Goal: Transaction & Acquisition: Purchase product/service

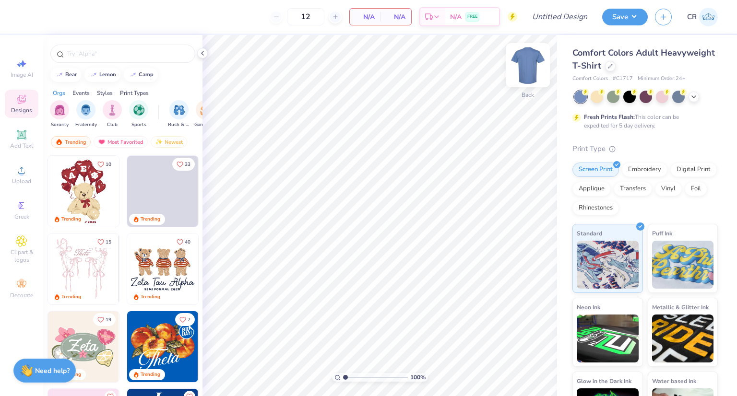
click at [528, 73] on img at bounding box center [527, 65] width 38 height 38
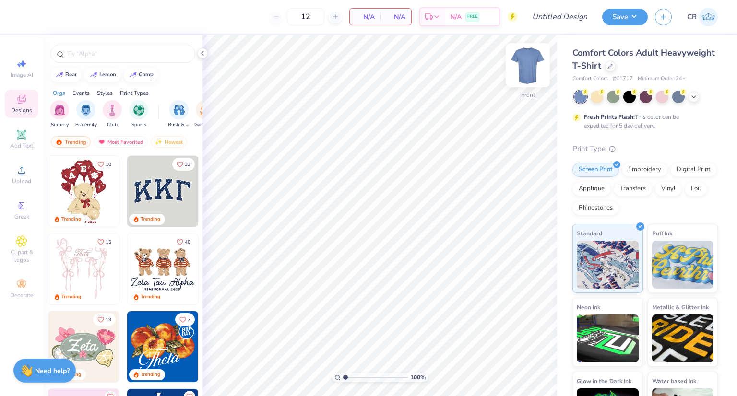
click at [532, 67] on img at bounding box center [527, 65] width 38 height 38
click at [612, 67] on icon at bounding box center [610, 65] width 5 height 5
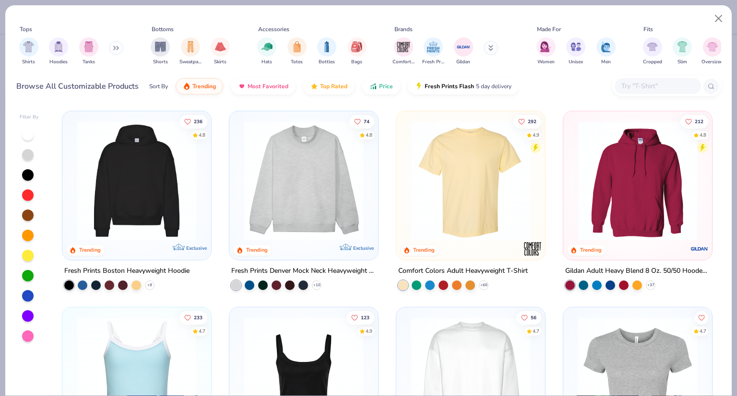
click at [655, 94] on div at bounding box center [666, 86] width 109 height 21
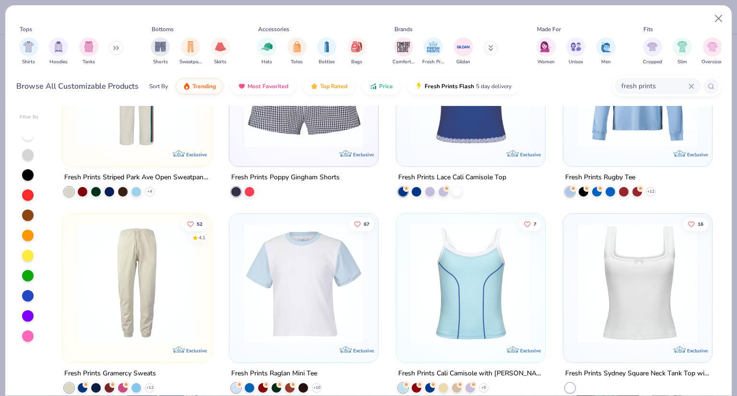
scroll to position [1726, 0]
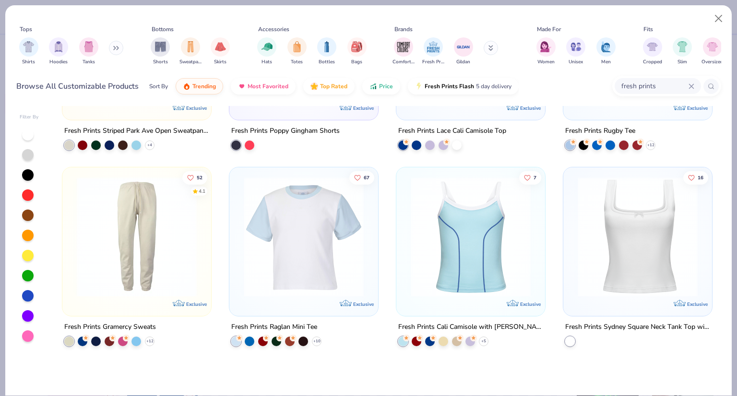
scroll to position [1373, 0]
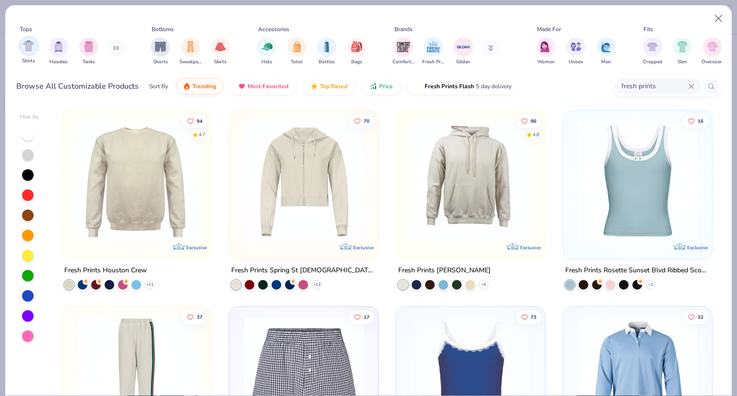
click at [33, 50] on img "filter for Shirts" at bounding box center [28, 45] width 11 height 11
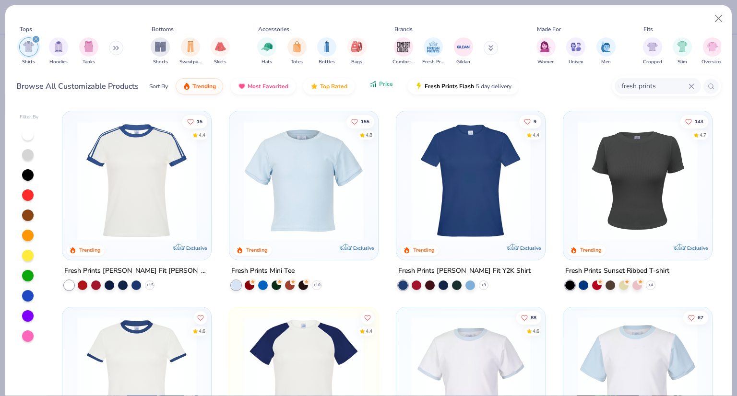
click at [372, 89] on button "Price" at bounding box center [381, 84] width 38 height 16
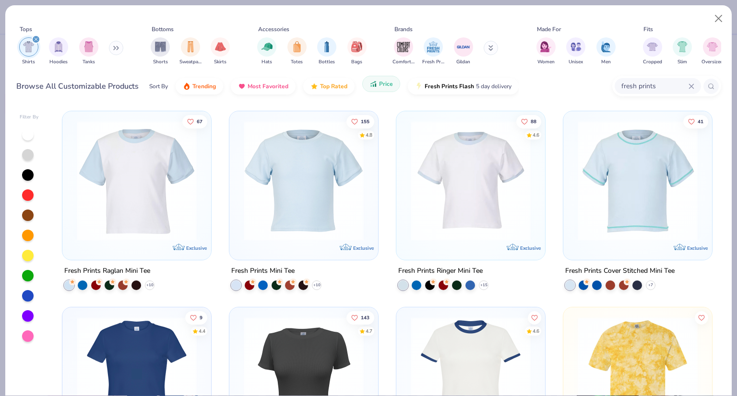
click at [390, 88] on button "Price" at bounding box center [381, 84] width 38 height 16
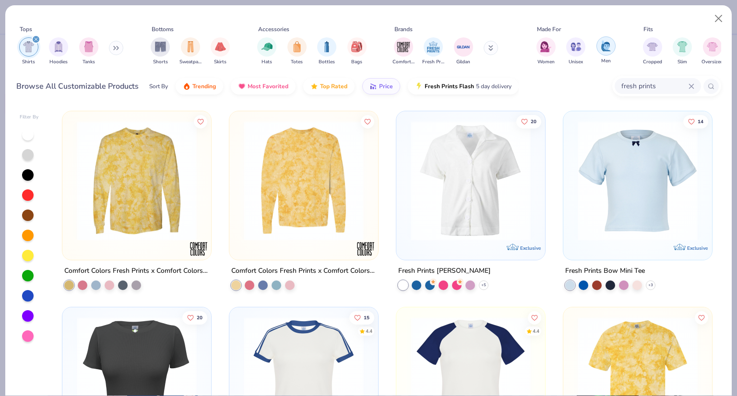
click at [602, 45] on img "filter for Men" at bounding box center [605, 45] width 11 height 11
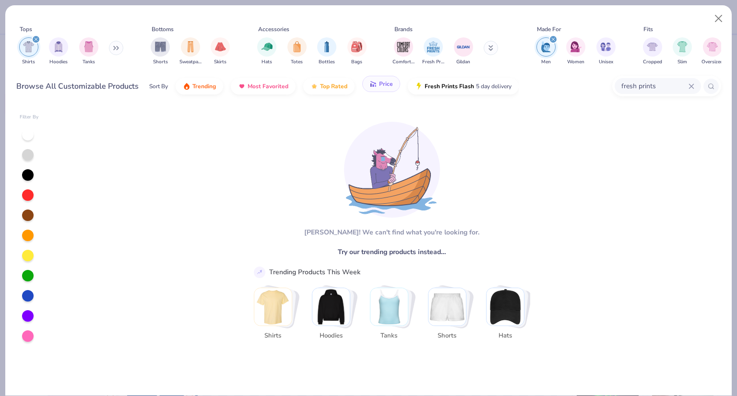
click at [362, 89] on button "Price" at bounding box center [381, 84] width 38 height 16
drag, startPoint x: 553, startPoint y: 36, endPoint x: 533, endPoint y: 41, distance: 20.2
click at [552, 37] on icon "filter for Men" at bounding box center [553, 39] width 4 height 4
click at [552, 37] on div "Men Women Unisex" at bounding box center [575, 51] width 85 height 35
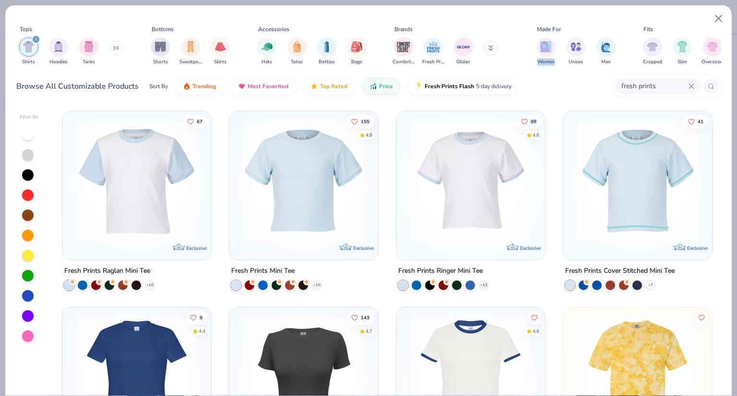
click at [685, 82] on input "fresh prints" at bounding box center [654, 86] width 68 height 11
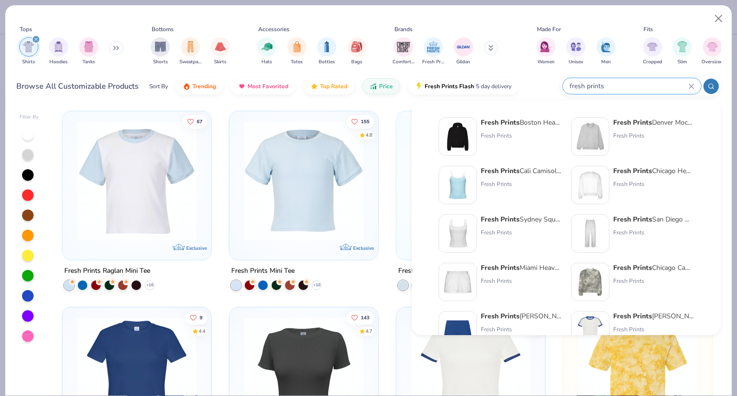
click at [687, 83] on input "fresh prints" at bounding box center [628, 86] width 120 height 11
click at [691, 87] on icon at bounding box center [691, 86] width 6 height 6
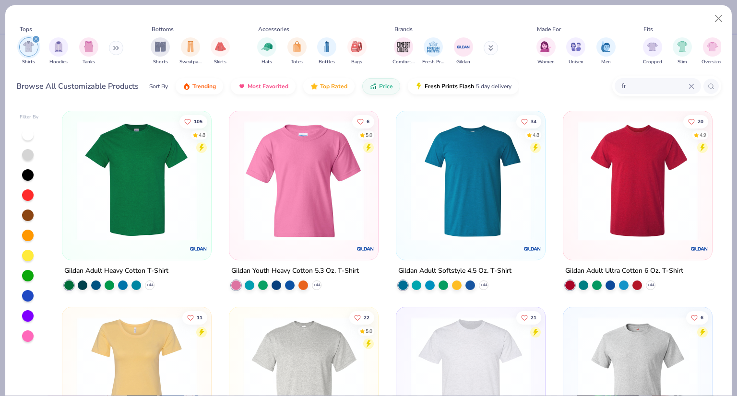
type input "f"
click at [382, 87] on button "Price" at bounding box center [381, 84] width 38 height 16
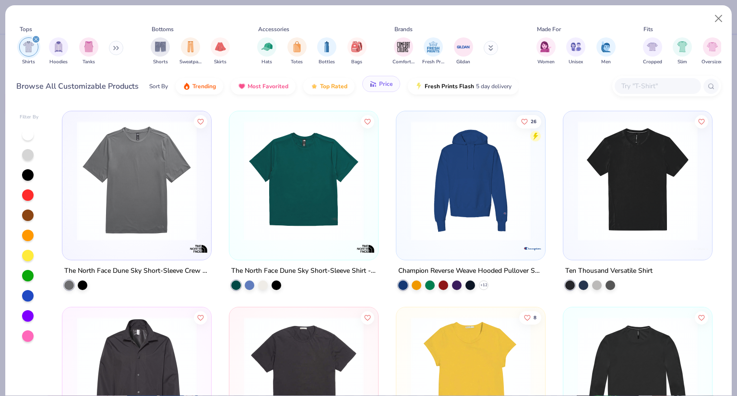
click at [380, 82] on span "Price" at bounding box center [386, 84] width 14 height 8
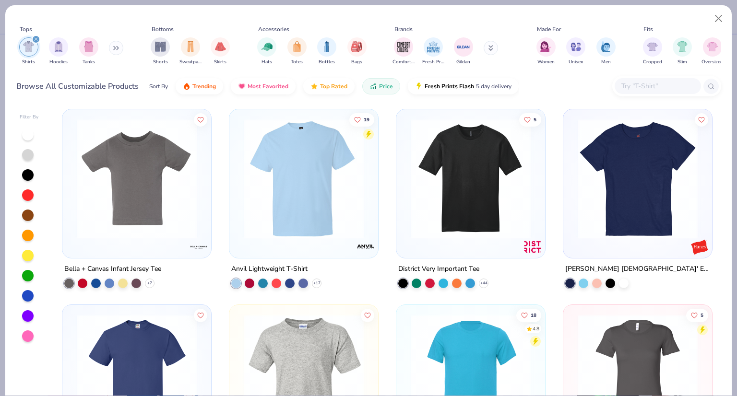
scroll to position [384, 0]
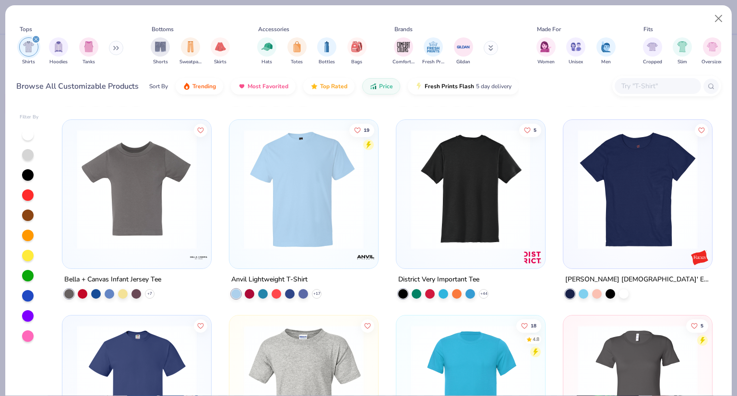
click at [481, 193] on div at bounding box center [470, 189] width 388 height 120
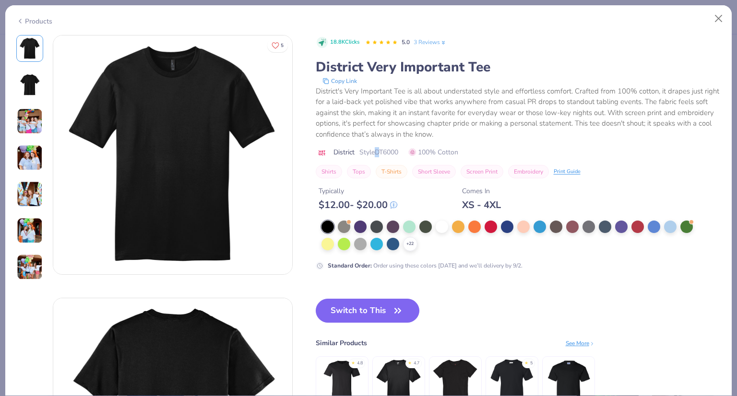
drag, startPoint x: 377, startPoint y: 153, endPoint x: 383, endPoint y: 151, distance: 6.2
click at [383, 151] on span "Style DT6000" at bounding box center [378, 152] width 39 height 10
drag, startPoint x: 383, startPoint y: 151, endPoint x: 399, endPoint y: 151, distance: 16.3
click at [398, 151] on span "Style DT6000" at bounding box center [378, 152] width 39 height 10
copy span "6000"
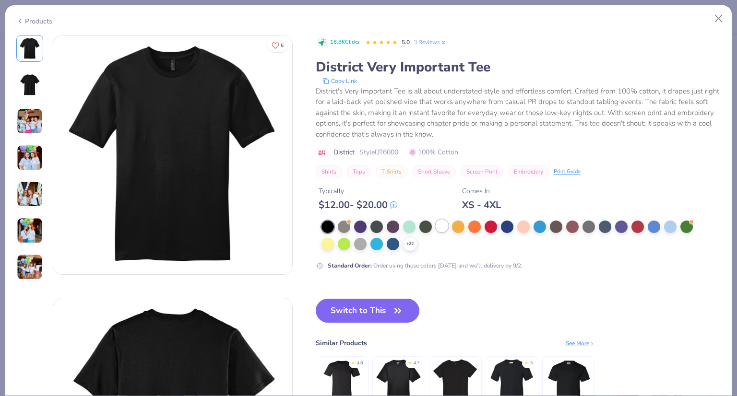
click at [441, 225] on div at bounding box center [441, 226] width 12 height 12
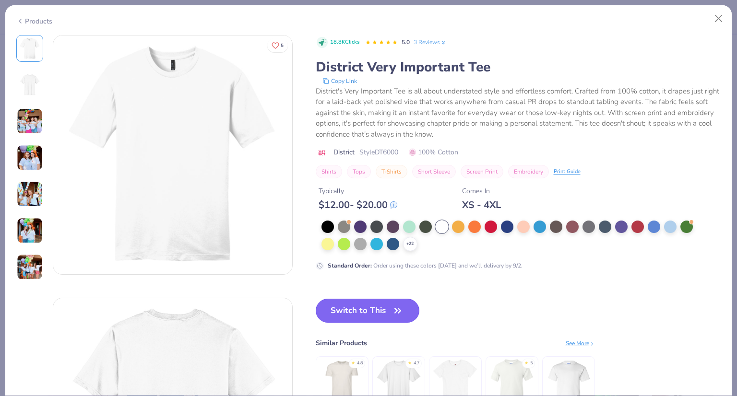
click at [370, 315] on button "Switch to This" at bounding box center [368, 311] width 104 height 24
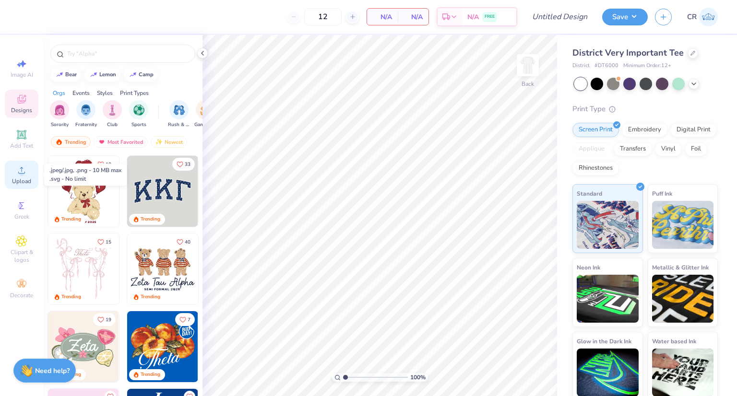
click at [19, 177] on span "Upload" at bounding box center [21, 181] width 19 height 8
click at [27, 207] on div "Greek" at bounding box center [22, 210] width 34 height 28
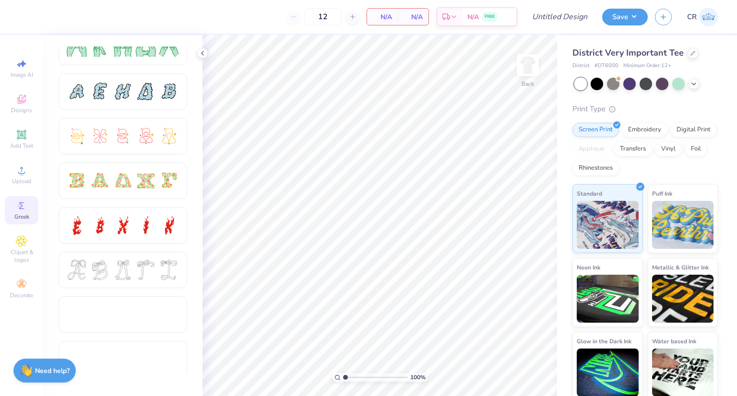
scroll to position [288, 0]
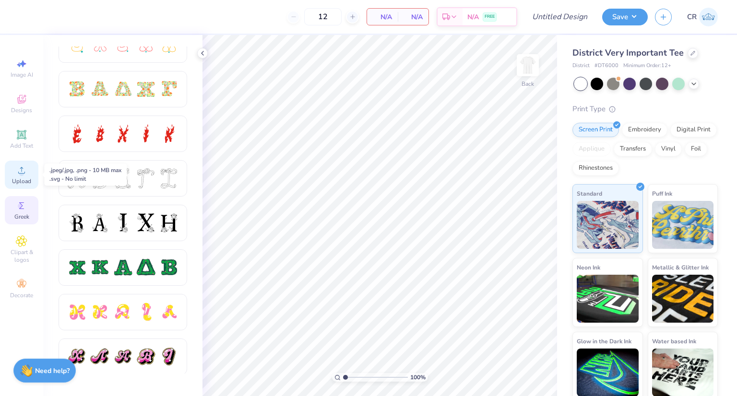
click at [33, 169] on div "Upload" at bounding box center [22, 175] width 34 height 28
click at [27, 177] on span "Upload" at bounding box center [21, 181] width 19 height 8
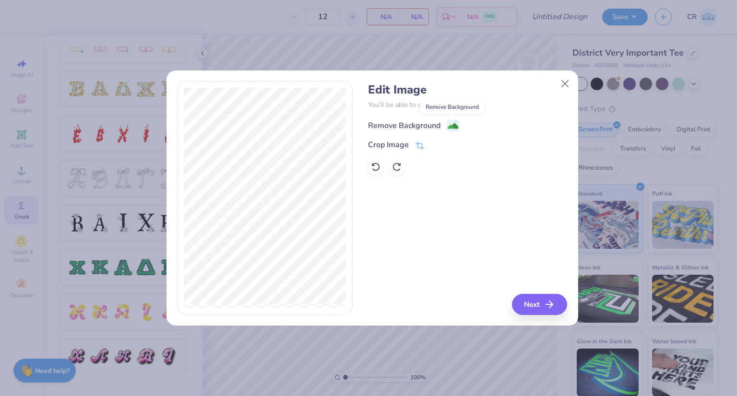
click at [455, 128] on image at bounding box center [452, 126] width 11 height 11
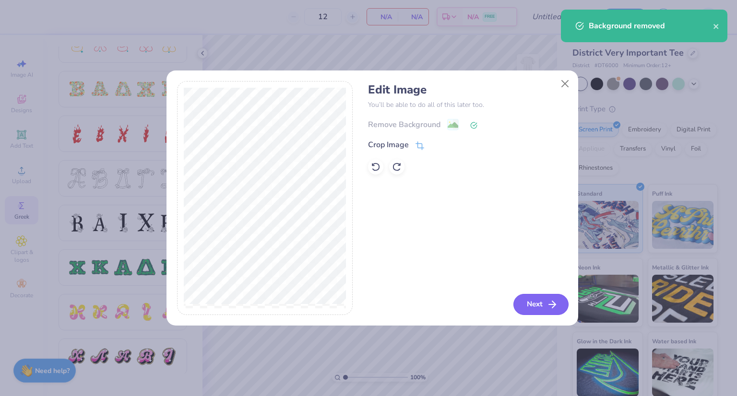
click at [538, 311] on button "Next" at bounding box center [540, 304] width 55 height 21
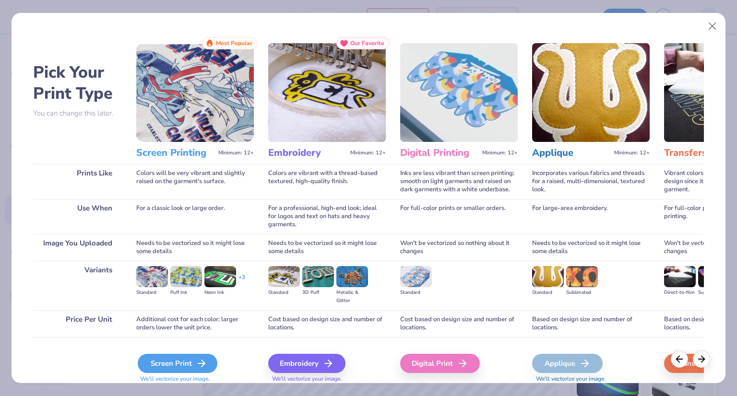
click at [199, 367] on icon at bounding box center [202, 364] width 12 height 12
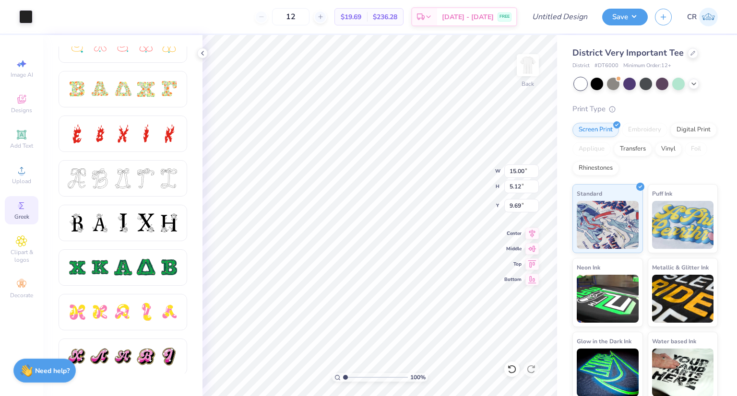
type input "7.36"
type input "2.51"
type input "0.80"
drag, startPoint x: 204, startPoint y: 53, endPoint x: 138, endPoint y: 21, distance: 73.8
click at [204, 53] on icon at bounding box center [203, 53] width 8 height 8
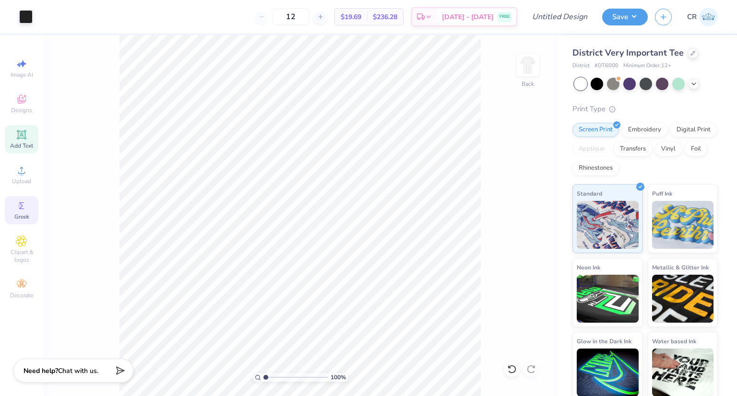
click at [12, 141] on div "Add Text" at bounding box center [22, 139] width 34 height 28
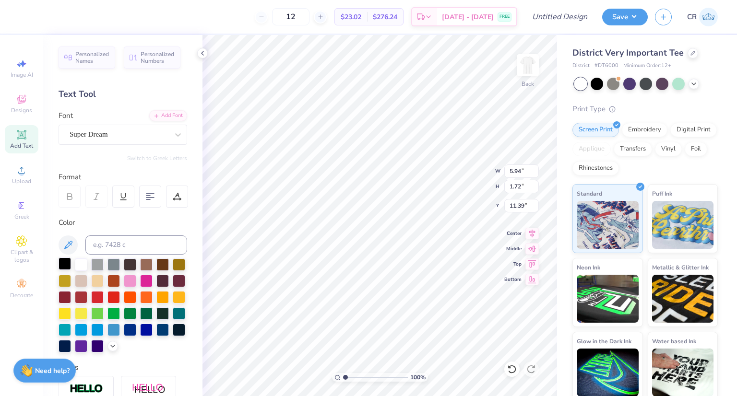
click at [70, 259] on div at bounding box center [65, 264] width 12 height 12
type textarea "T"
type textarea "Brothers"
click at [124, 131] on div "Super Dream" at bounding box center [119, 134] width 101 height 15
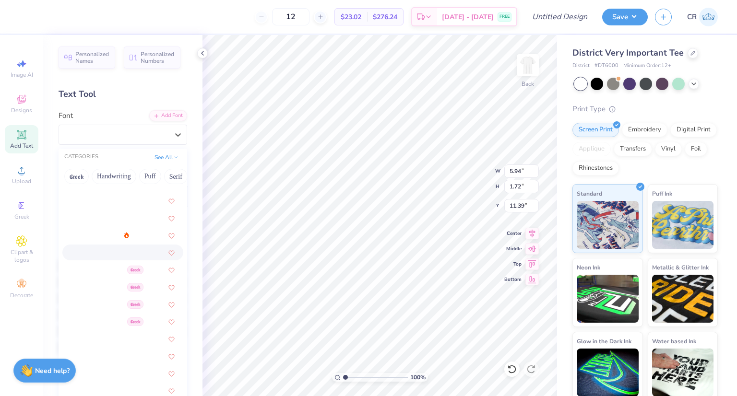
scroll to position [0, 0]
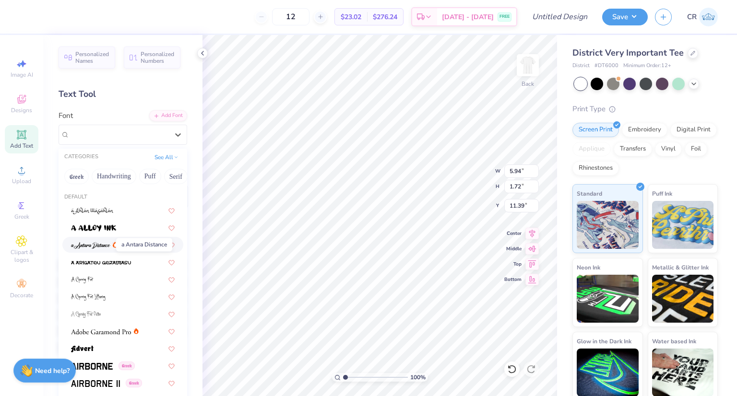
click at [109, 245] on img at bounding box center [90, 245] width 39 height 7
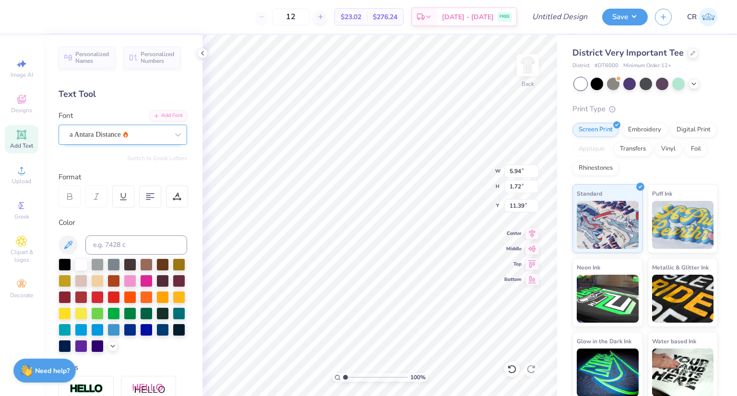
click at [94, 141] on div "a Antara Distance" at bounding box center [119, 134] width 101 height 15
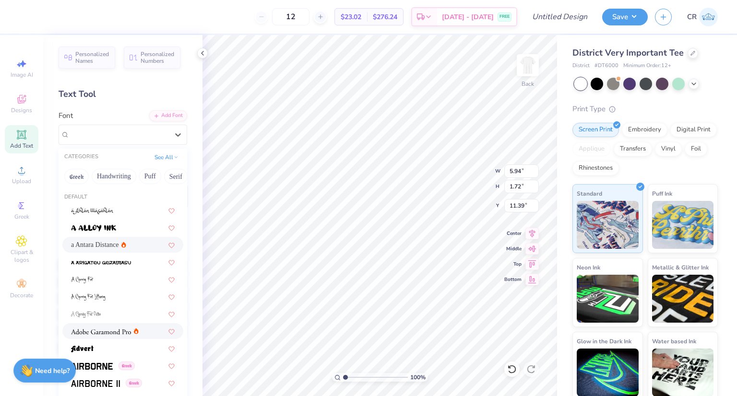
click at [121, 332] on img at bounding box center [101, 332] width 60 height 7
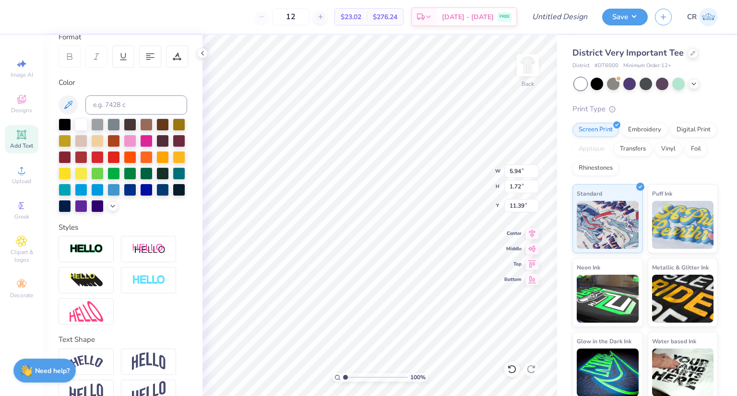
scroll to position [144, 0]
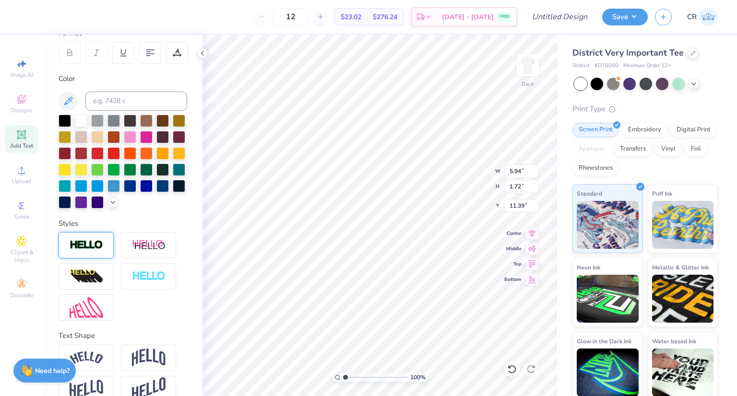
click at [93, 251] on img at bounding box center [87, 245] width 34 height 11
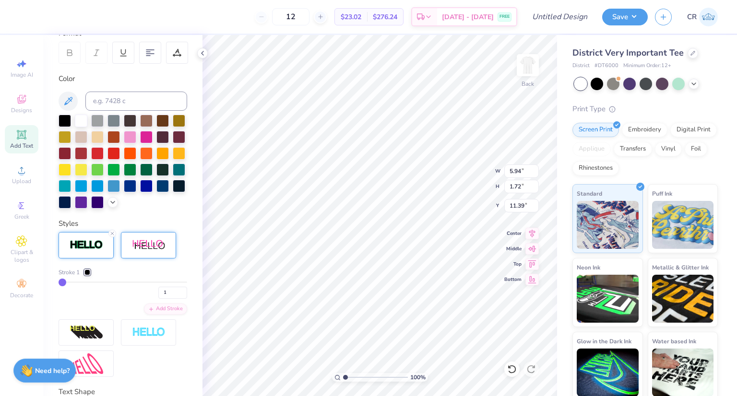
click at [152, 258] on div at bounding box center [148, 245] width 55 height 26
click at [111, 236] on icon at bounding box center [112, 234] width 6 height 6
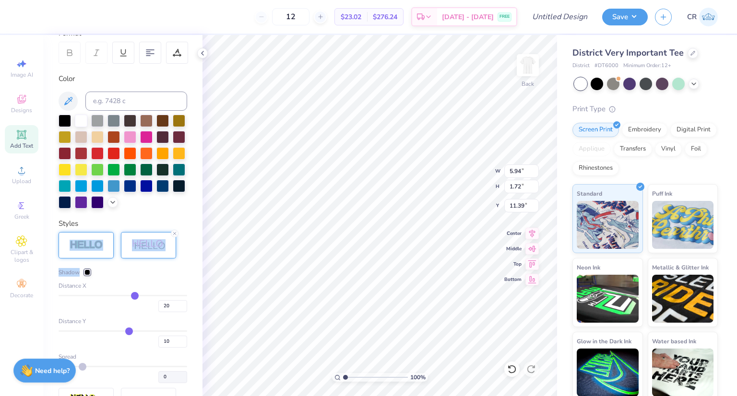
click at [111, 249] on div at bounding box center [86, 245] width 55 height 26
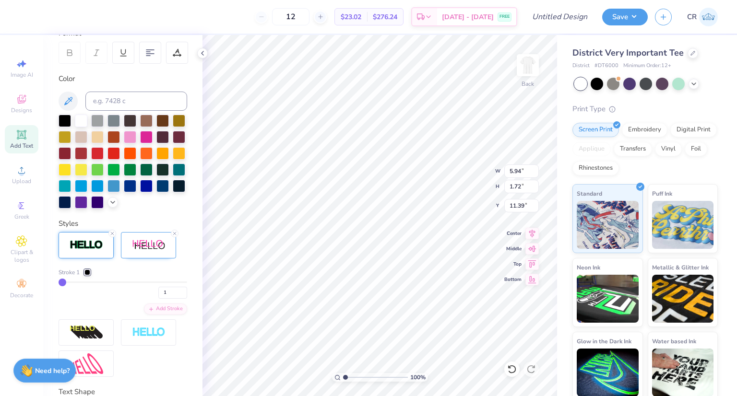
click at [111, 236] on icon at bounding box center [112, 234] width 6 height 6
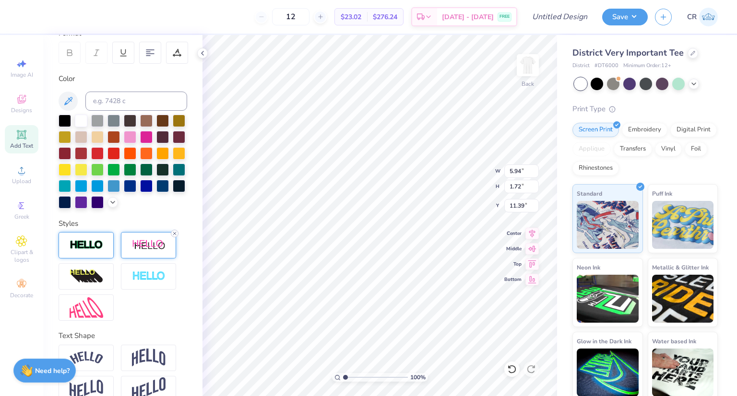
click at [175, 236] on icon at bounding box center [175, 234] width 6 height 6
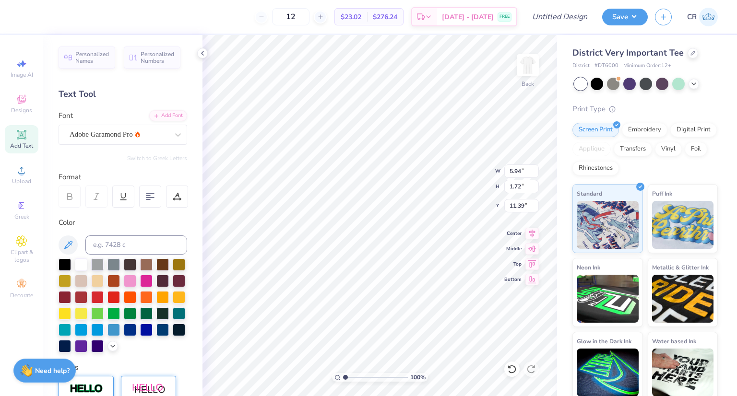
scroll to position [177, 0]
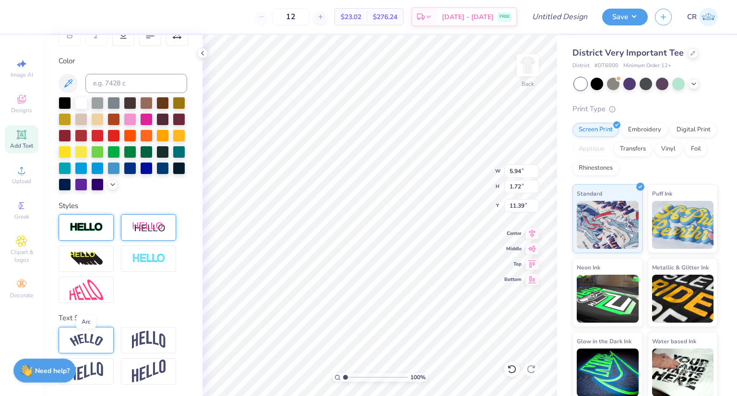
click at [101, 338] on img at bounding box center [87, 340] width 34 height 13
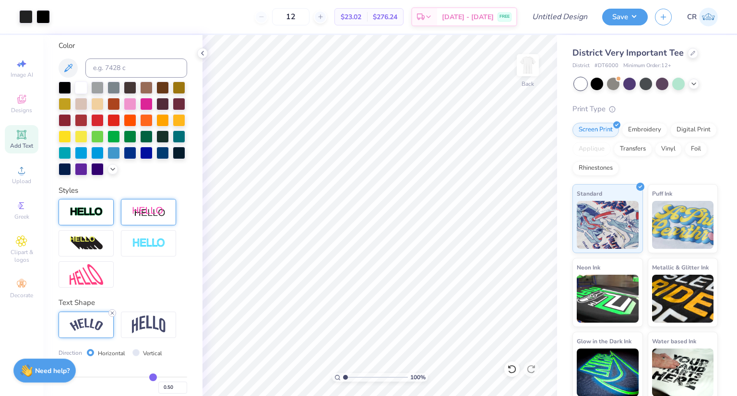
click at [113, 316] on icon at bounding box center [112, 313] width 6 height 6
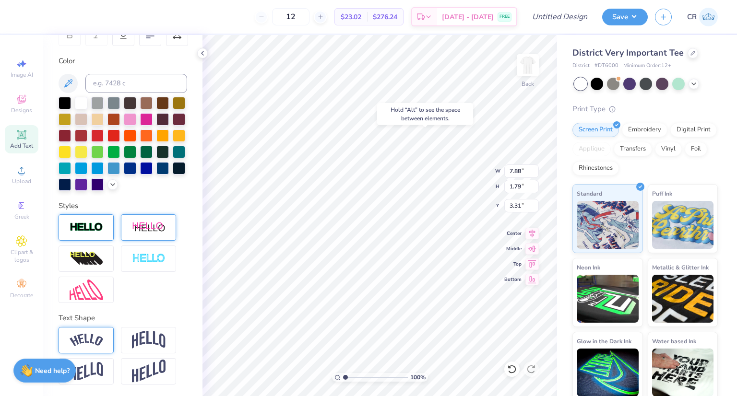
type input "3.31"
type input "7.58"
type input "1.72"
type input "3.62"
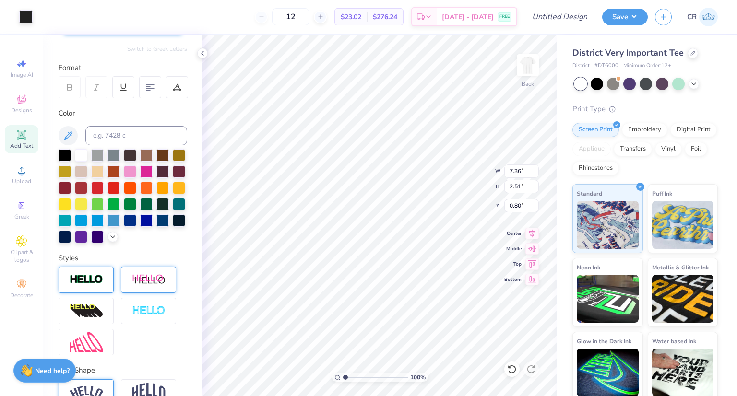
scroll to position [0, 0]
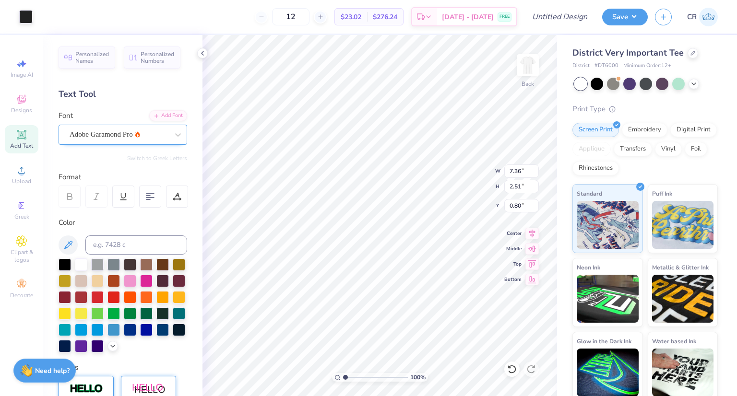
click at [137, 138] on div "Adobe Garamond Pro" at bounding box center [119, 134] width 101 height 15
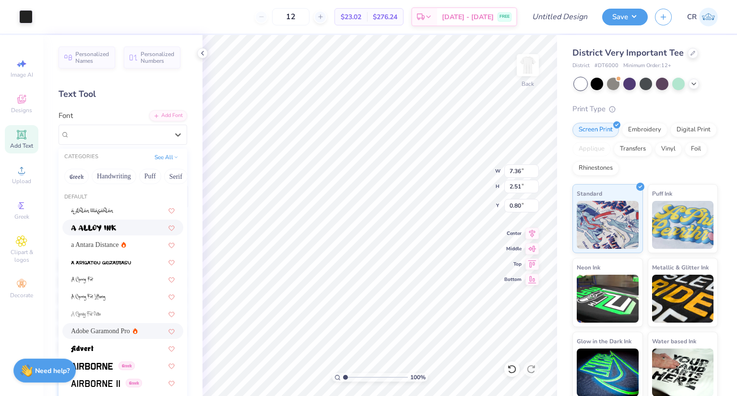
click at [105, 225] on img at bounding box center [93, 228] width 45 height 7
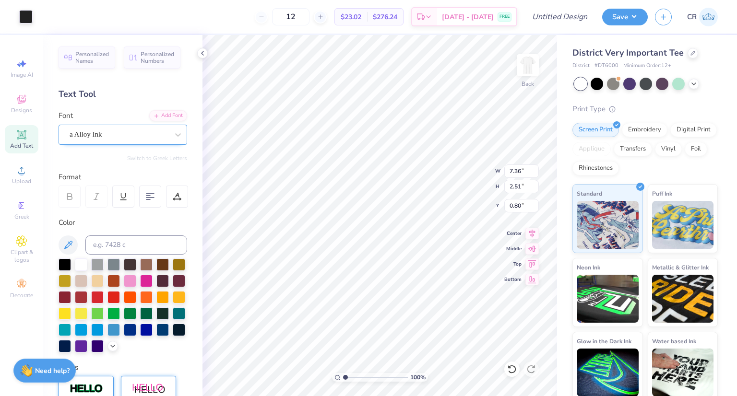
click at [155, 133] on div "a Alloy Ink" at bounding box center [119, 134] width 101 height 15
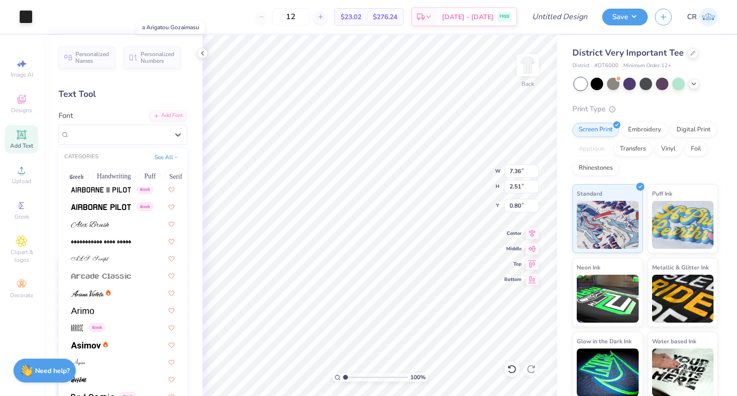
scroll to position [240, 0]
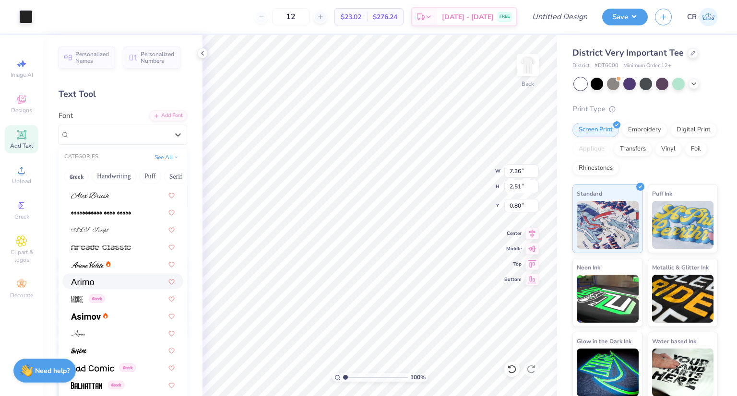
click at [120, 278] on div at bounding box center [123, 281] width 104 height 10
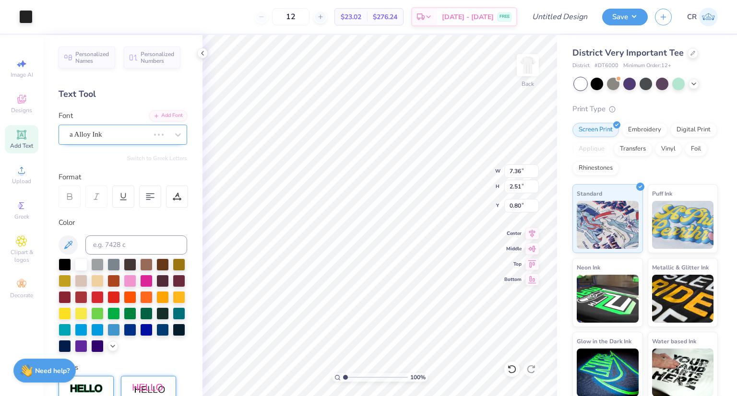
click at [125, 136] on div "a Alloy Ink" at bounding box center [110, 134] width 82 height 15
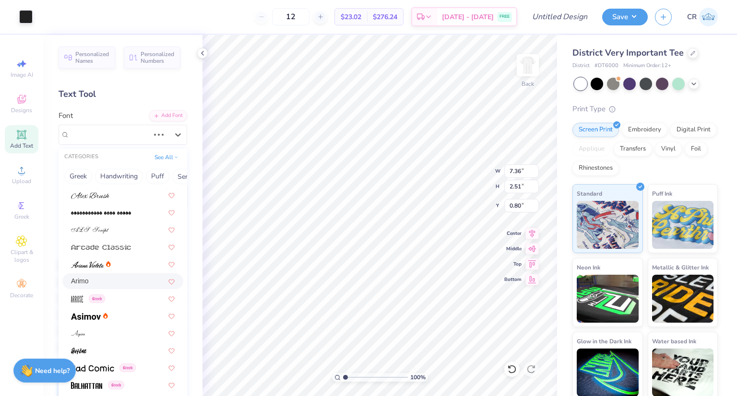
click at [104, 280] on div "Arimo" at bounding box center [123, 281] width 104 height 10
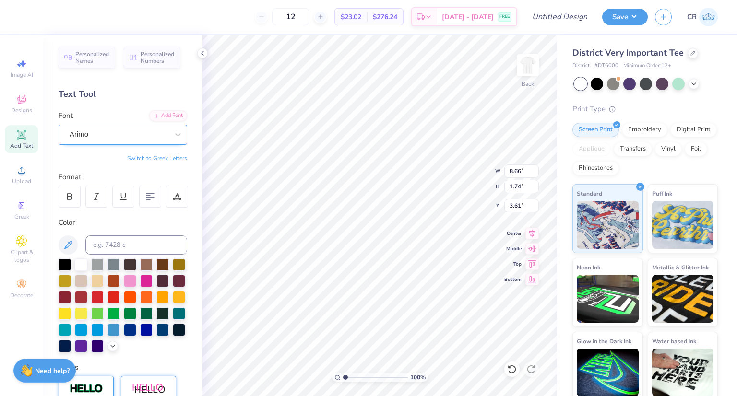
click at [133, 142] on div "Arimo" at bounding box center [123, 135] width 129 height 20
click at [173, 135] on icon at bounding box center [178, 135] width 10 height 10
click at [161, 160] on button "Switch to Greek Letters" at bounding box center [157, 158] width 60 height 8
type input "10.08"
type input "2.12"
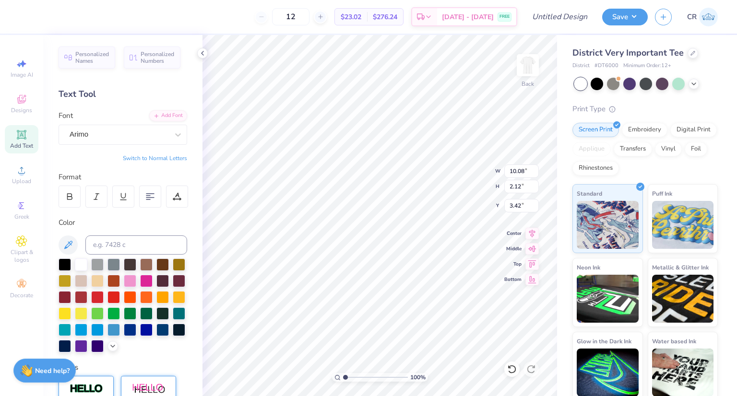
type input "3.42"
click at [162, 147] on div "Personalized Names Personalized Numbers Text Tool Add Font Font Arimo Switch to…" at bounding box center [122, 215] width 159 height 361
click at [173, 135] on icon at bounding box center [178, 135] width 10 height 10
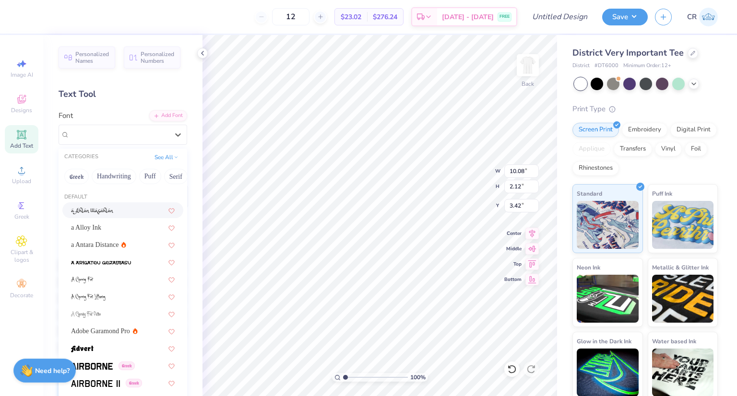
click at [115, 212] on div at bounding box center [123, 210] width 104 height 10
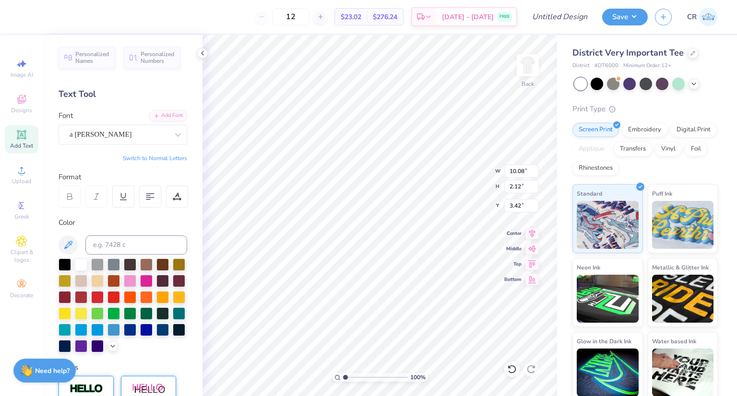
type input "6.83"
type input "2.11"
click at [137, 140] on div at bounding box center [119, 134] width 99 height 13
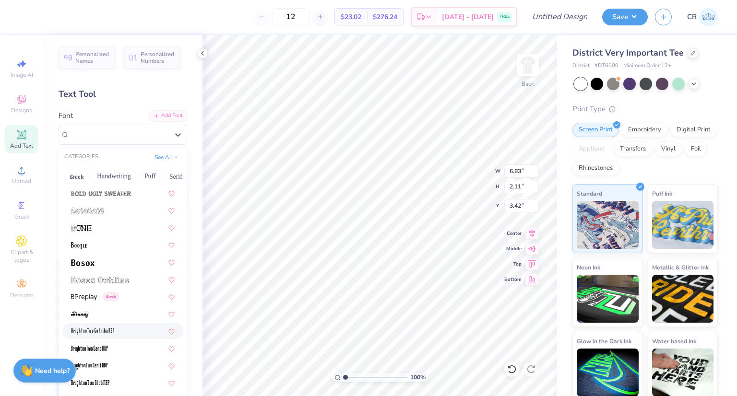
scroll to position [623, 0]
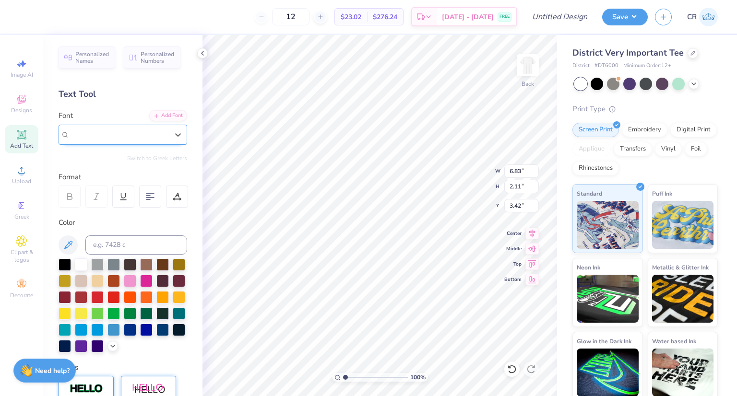
click at [126, 134] on div "a [PERSON_NAME]" at bounding box center [119, 134] width 99 height 11
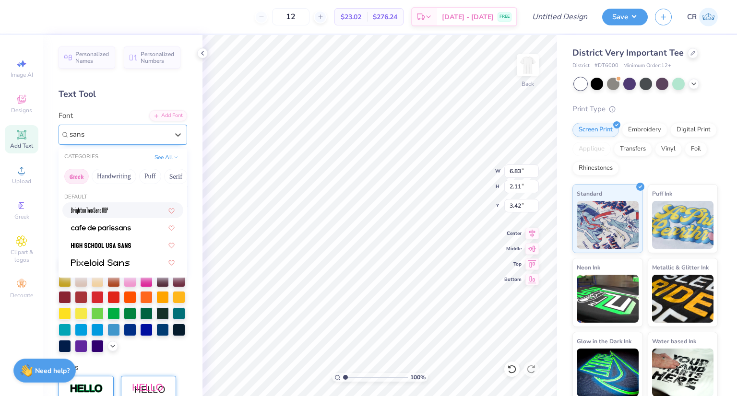
click at [75, 176] on button "Greek" at bounding box center [76, 176] width 24 height 15
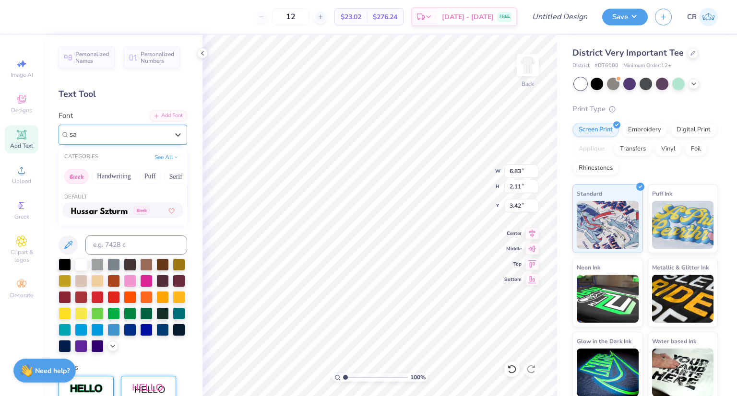
type input "s"
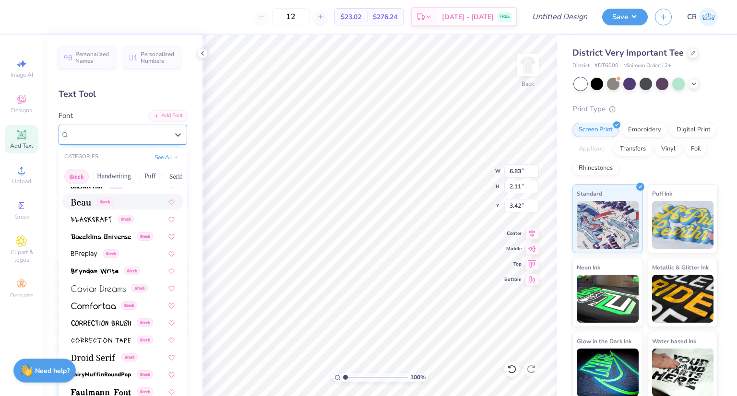
scroll to position [144, 0]
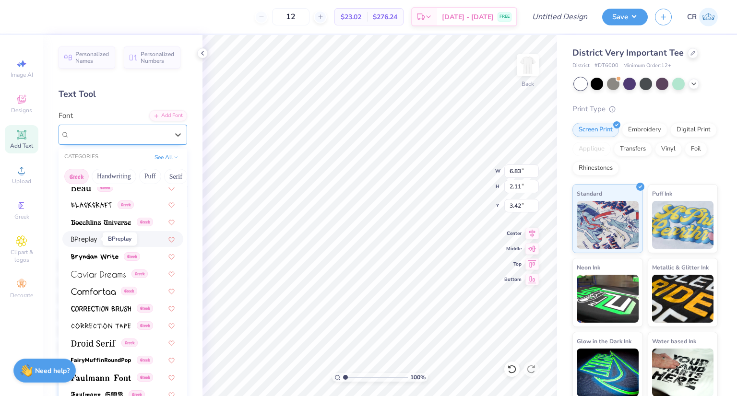
click at [86, 238] on img at bounding box center [84, 239] width 26 height 7
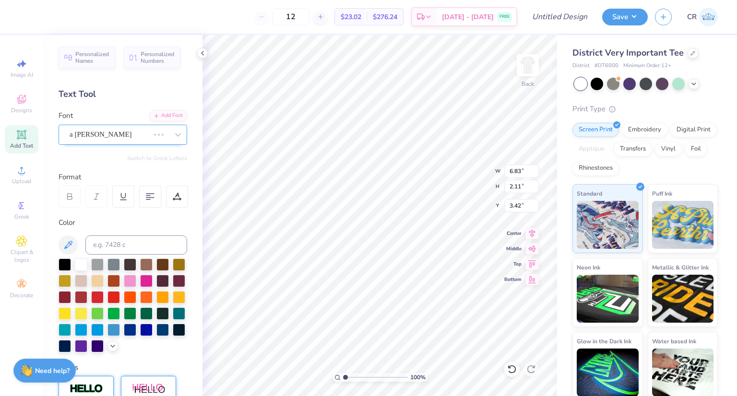
click at [113, 139] on div "a [PERSON_NAME]" at bounding box center [110, 134] width 82 height 15
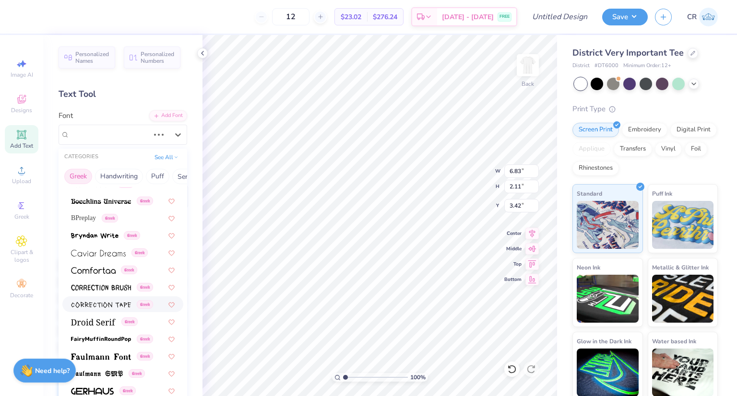
scroll to position [192, 0]
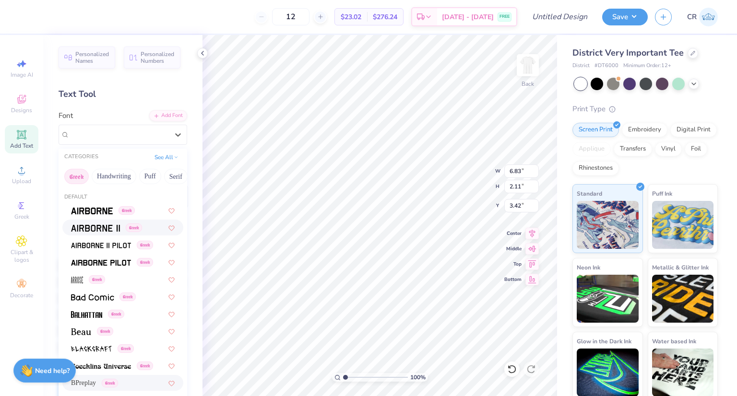
type input "10.45"
type input "2.32"
type input "3.32"
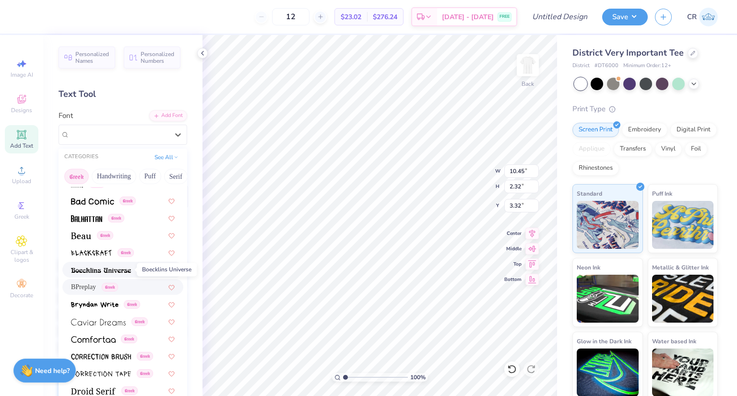
scroll to position [144, 0]
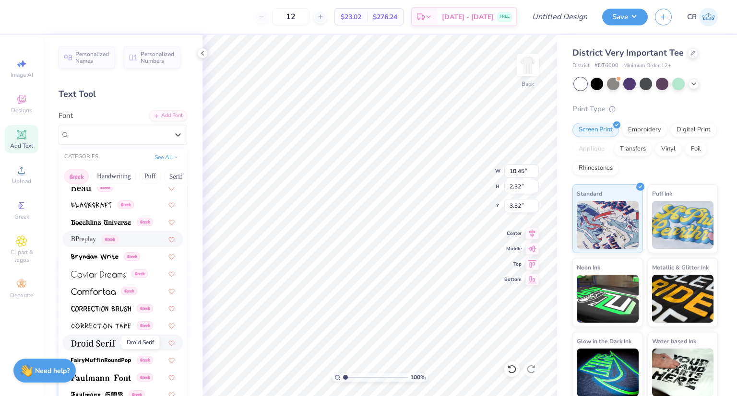
click at [99, 344] on img at bounding box center [93, 343] width 45 height 7
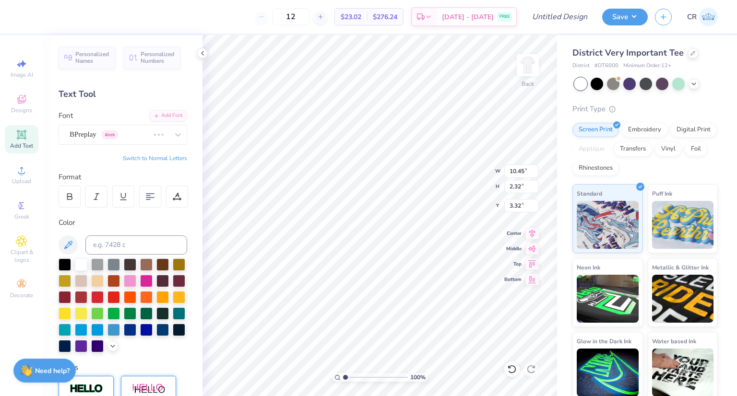
click at [162, 158] on button "Switch to Normal Letters" at bounding box center [155, 158] width 64 height 8
type input "9.03"
type input "1.88"
type input "3.54"
type input "9.61"
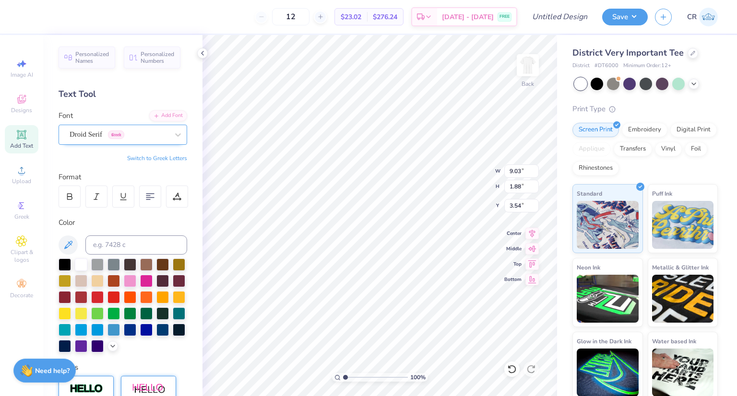
type input "1.82"
type input "3.57"
type input "7.17"
type input "1.36"
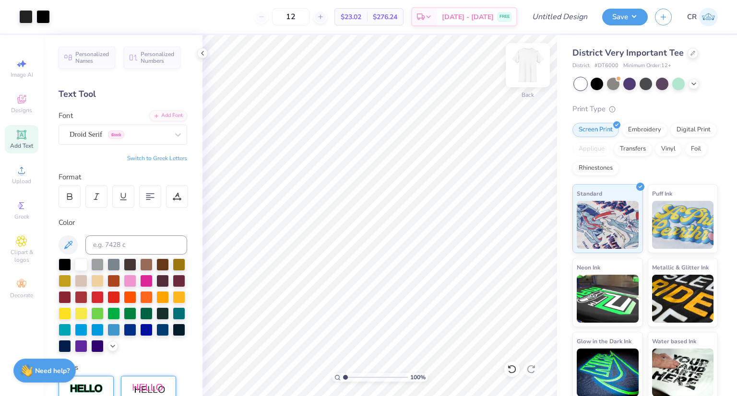
click at [533, 75] on img at bounding box center [527, 65] width 38 height 38
click at [528, 66] on img at bounding box center [527, 65] width 38 height 38
click at [519, 68] on img at bounding box center [527, 65] width 38 height 38
click at [15, 147] on span "Add Text" at bounding box center [21, 146] width 23 height 8
click at [67, 264] on div at bounding box center [65, 264] width 12 height 12
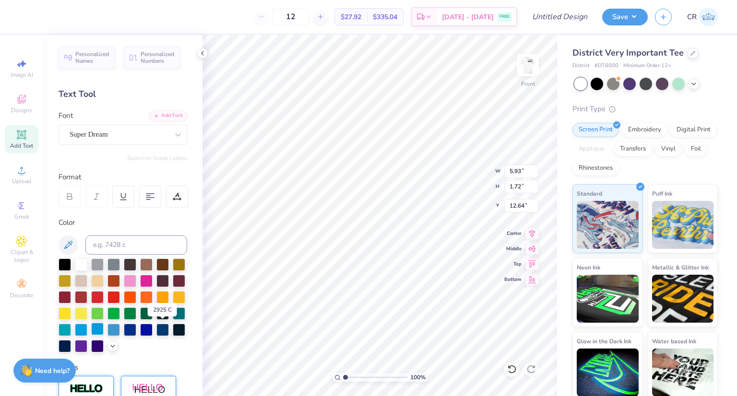
click at [104, 329] on div at bounding box center [97, 329] width 12 height 12
type textarea "T"
type textarea "DST Charity Bash"
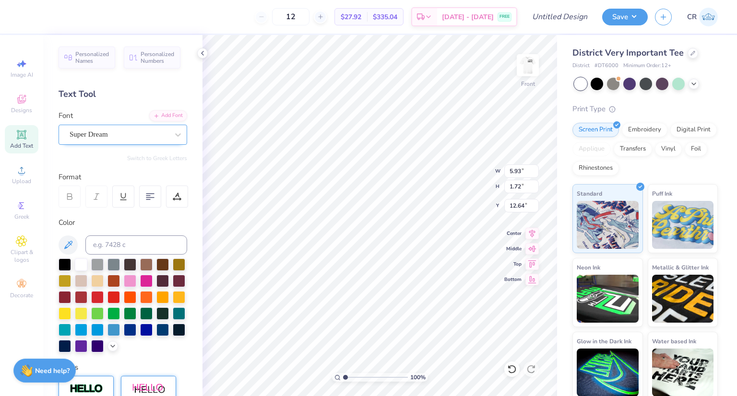
click at [115, 130] on div "Super Dream" at bounding box center [119, 134] width 101 height 15
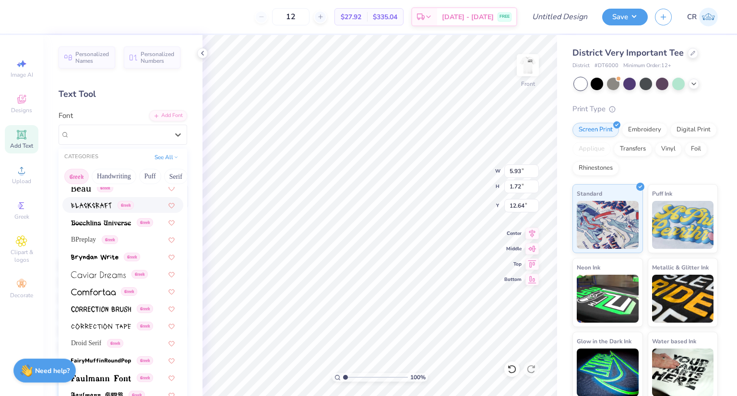
scroll to position [144, 0]
click at [101, 344] on span "Droid Serif" at bounding box center [86, 343] width 30 height 10
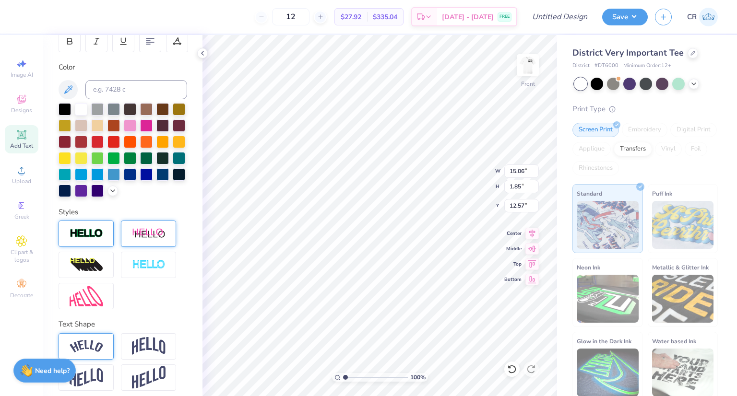
scroll to position [177, 0]
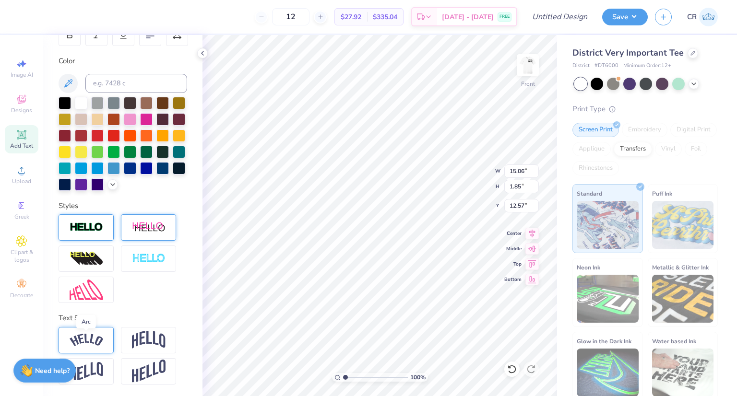
click at [81, 346] on img at bounding box center [87, 340] width 34 height 13
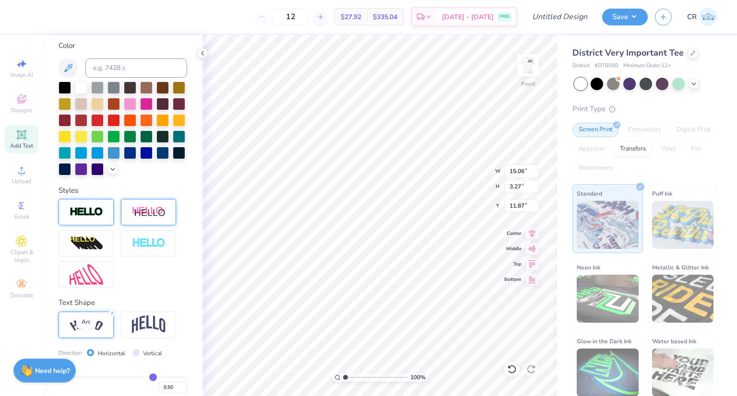
type input "3.27"
type input "0.73"
click at [390, 178] on li "Duplicate" at bounding box center [386, 175] width 75 height 19
type input "15.00"
type input "3.26"
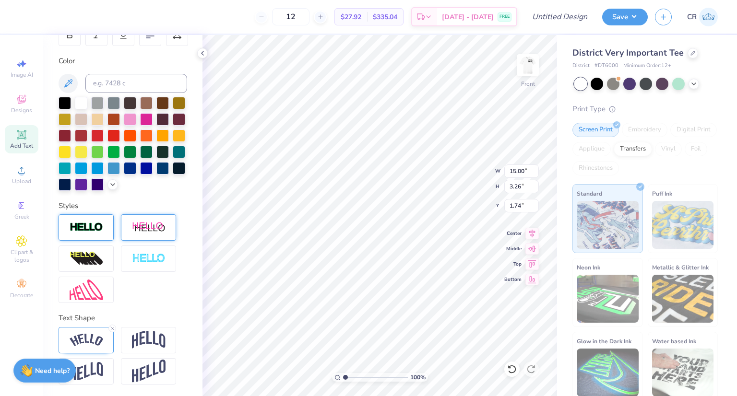
type input "2.73"
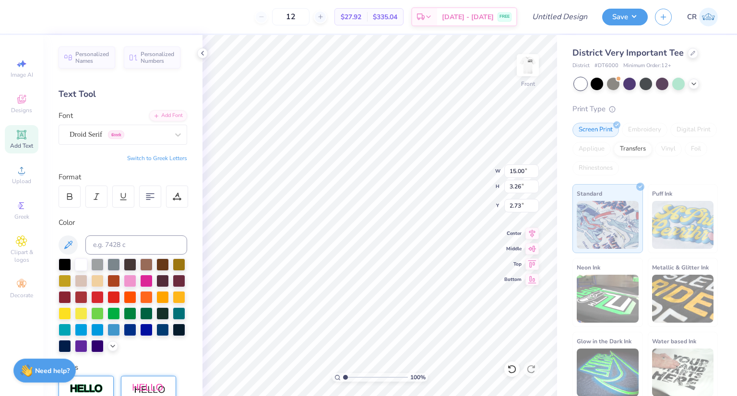
scroll to position [8, 1]
type textarea "h"
type textarea "[DATE]"
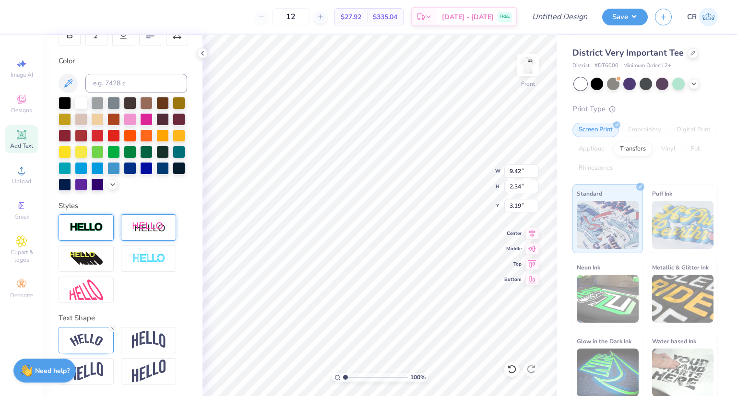
scroll to position [177, 0]
click at [113, 329] on icon at bounding box center [112, 329] width 6 height 6
type input "8.05"
type input "1.20"
type input "3.76"
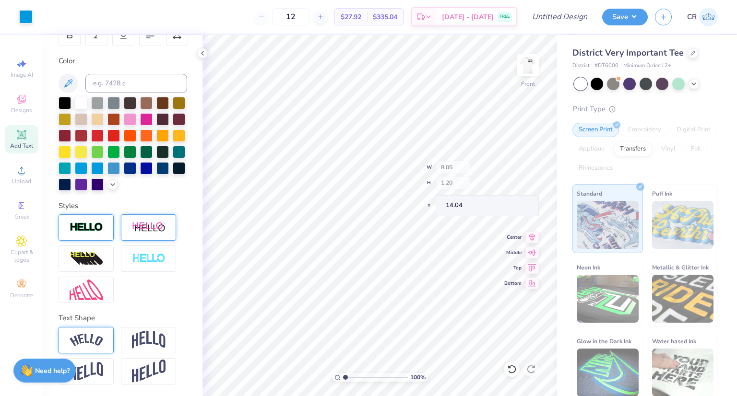
type input "10.34"
type input "6.21"
type input "3.00"
type input "8.05"
type input "1.20"
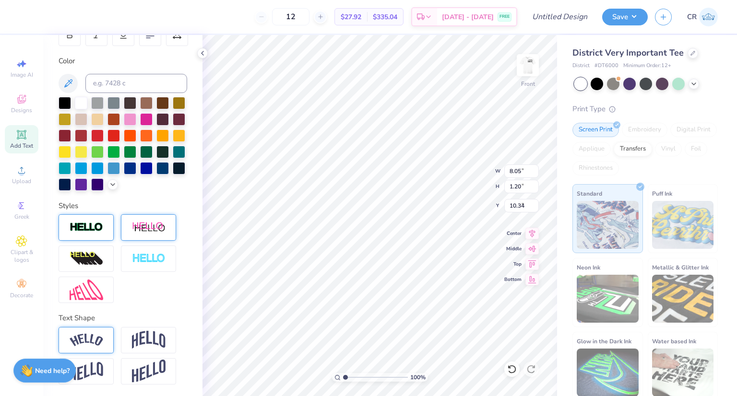
type input "5.67"
type textarea "[DATE] [US_STATE]"
type input "5.76"
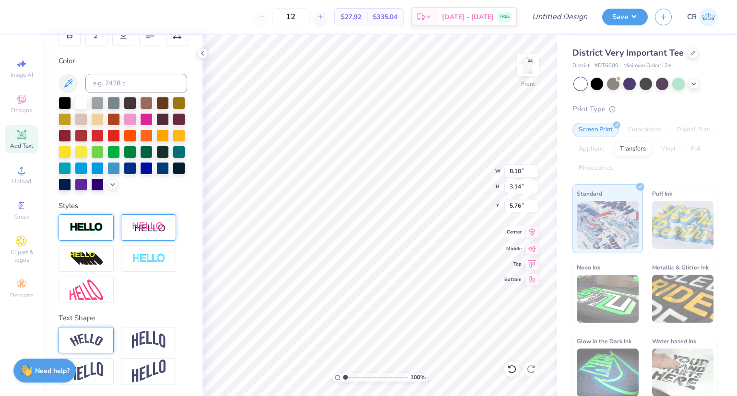
click at [531, 235] on icon at bounding box center [532, 232] width 6 height 8
click at [526, 231] on icon at bounding box center [531, 232] width 13 height 12
click at [531, 235] on icon at bounding box center [531, 232] width 13 height 12
type input "5.79"
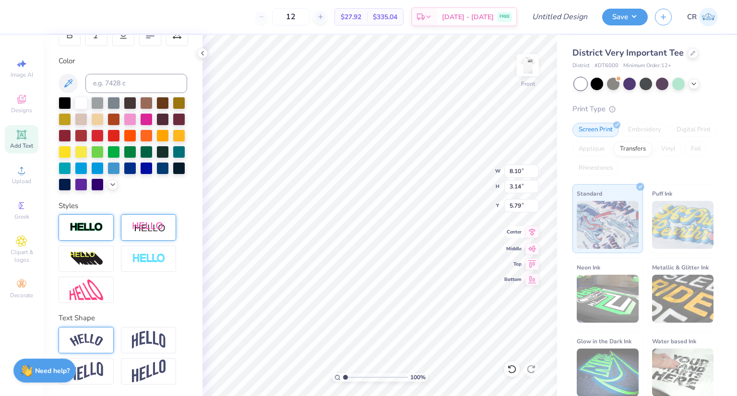
scroll to position [8, 2]
type textarea "[DATE]"
click at [421, 240] on li "Duplicate" at bounding box center [435, 235] width 75 height 19
type input "8.05"
type input "1.20"
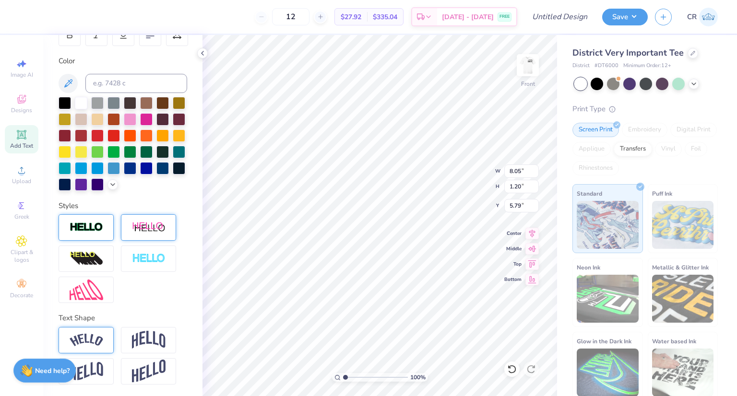
type input "7.77"
type input "8.66"
type textarea "1"
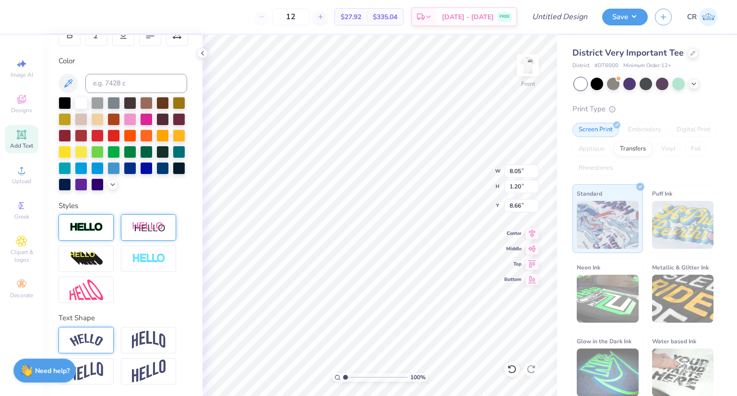
type textarea """
type textarea "[US_STATE]"
type input "5.67"
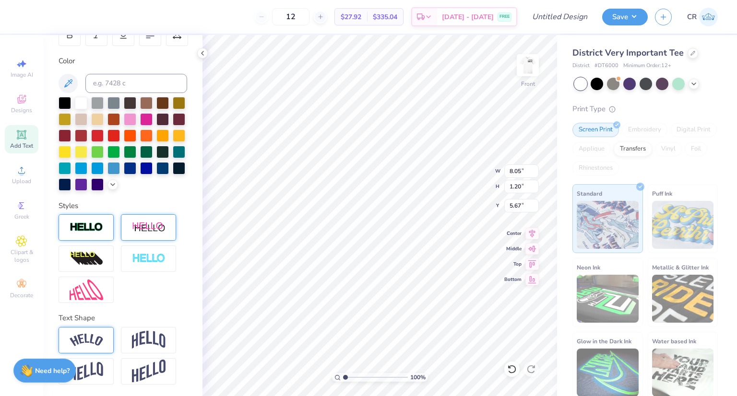
type input "7.43"
type input "1.25"
type input "7.50"
click at [531, 68] on img at bounding box center [527, 65] width 38 height 38
click at [525, 67] on img at bounding box center [527, 65] width 38 height 38
